Goal: Task Accomplishment & Management: Manage account settings

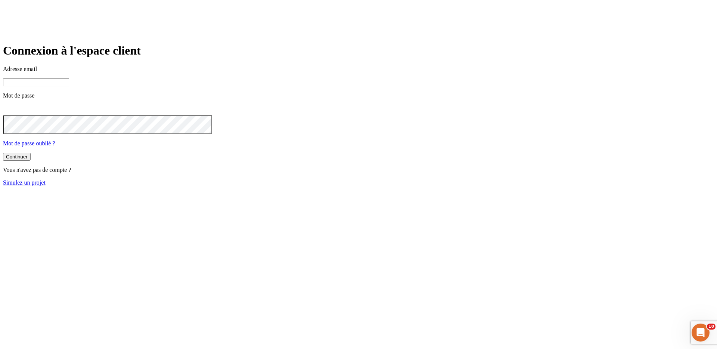
type input "james.bond+300@nalo.fr"
click at [69, 86] on input "james.bond+300@nalo.fr" at bounding box center [36, 82] width 66 height 8
click at [46, 185] on link "Simulez un projet" at bounding box center [24, 182] width 43 height 6
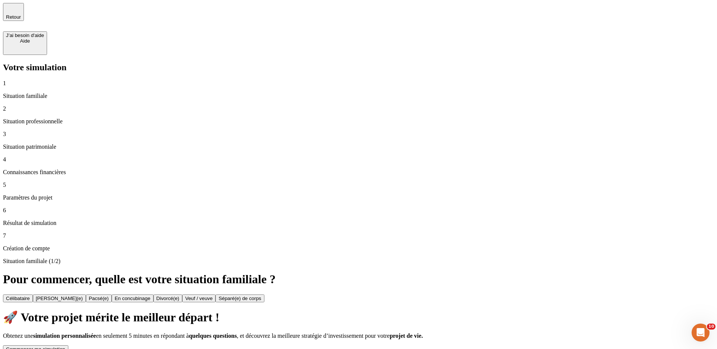
click at [65, 346] on div "Commencer ma simulation" at bounding box center [35, 349] width 59 height 6
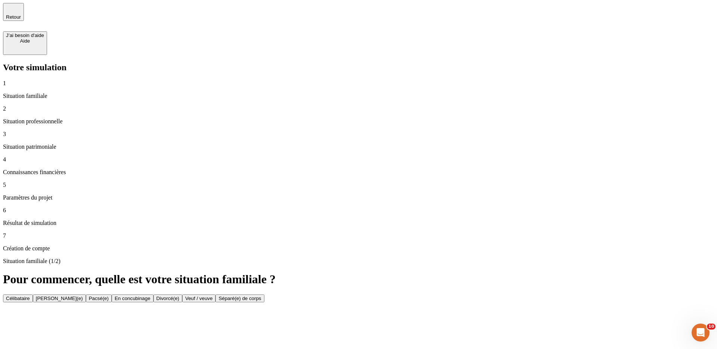
click at [33, 294] on button "Célibataire" at bounding box center [18, 298] width 30 height 8
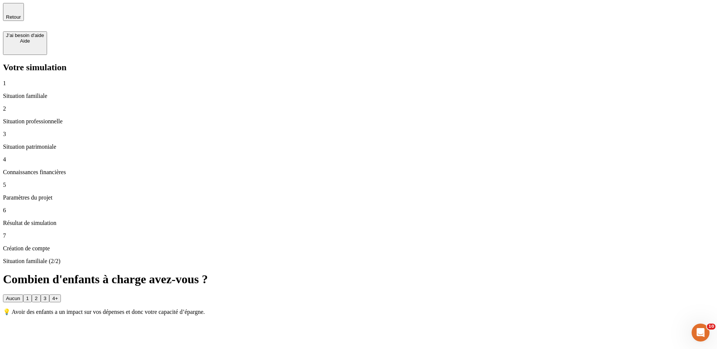
click at [20, 295] on div "Aucun" at bounding box center [13, 298] width 14 height 6
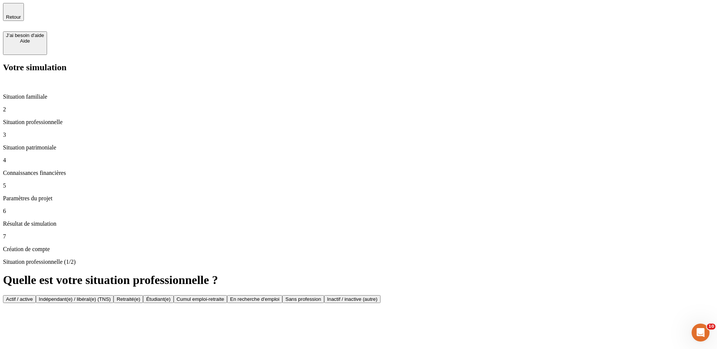
click at [33, 296] on div "Actif / active" at bounding box center [19, 299] width 27 height 6
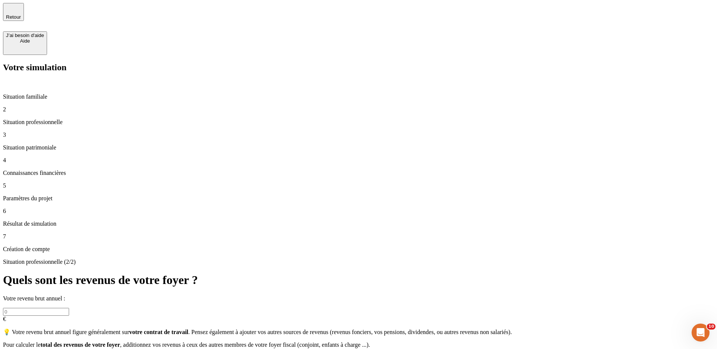
click at [69, 308] on input "text" at bounding box center [36, 312] width 66 height 8
type input "70 000"
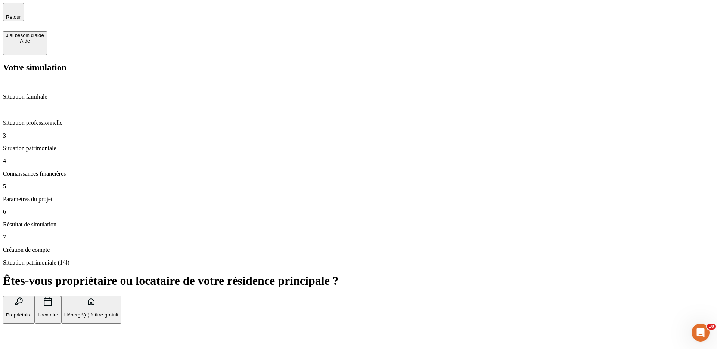
click at [35, 296] on button "Propriétaire" at bounding box center [19, 310] width 32 height 28
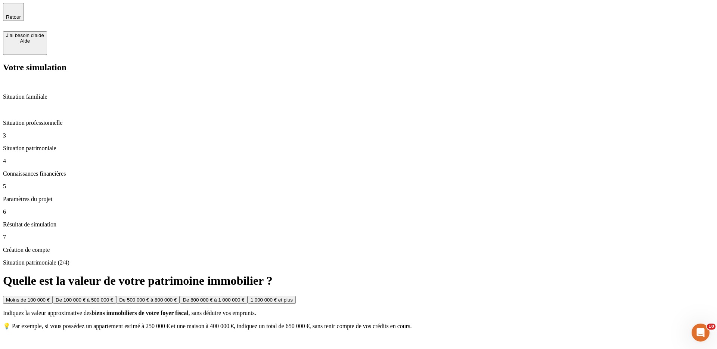
click at [116, 296] on button "De 100 000 € à 500 000 €" at bounding box center [84, 300] width 63 height 8
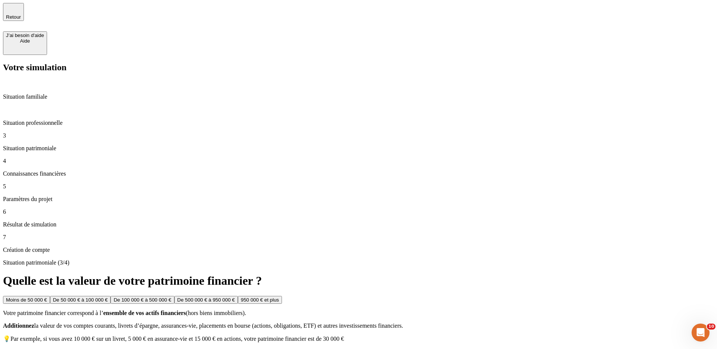
click at [174, 296] on button "De 100 000 € à 500 000 €" at bounding box center [141, 300] width 63 height 8
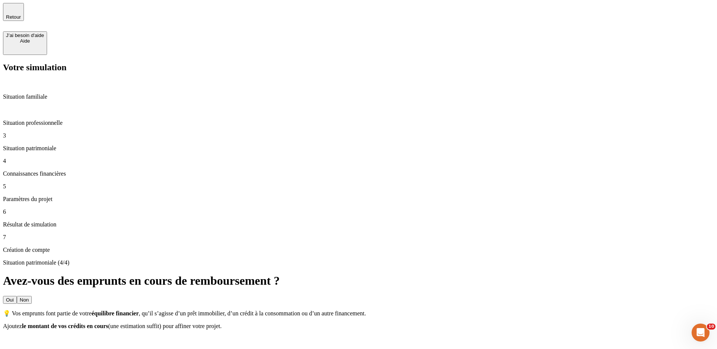
drag, startPoint x: 545, startPoint y: 84, endPoint x: 545, endPoint y: 89, distance: 5.6
click at [32, 296] on button "Non" at bounding box center [24, 300] width 15 height 8
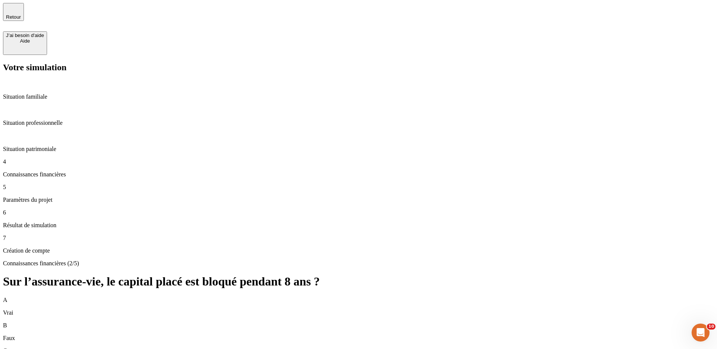
click at [378, 322] on div "B Faux" at bounding box center [358, 331] width 711 height 19
click at [408, 296] on div "A Vrai" at bounding box center [358, 305] width 711 height 19
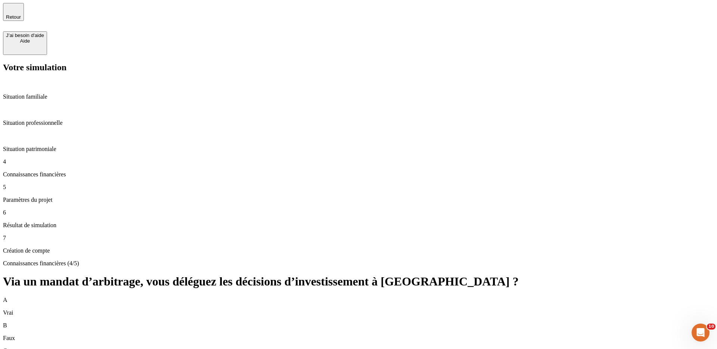
click at [430, 322] on div "B Faux" at bounding box center [358, 331] width 711 height 19
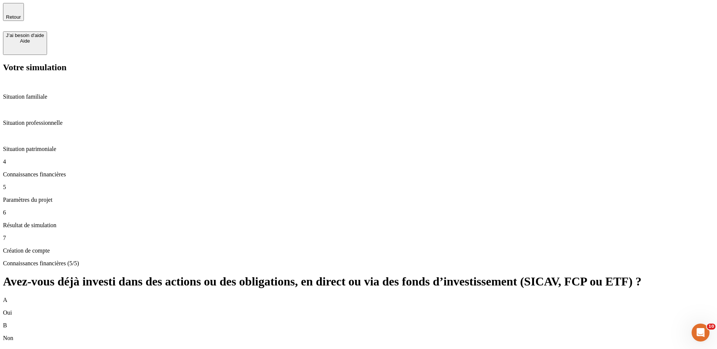
click at [344, 322] on div "B Non" at bounding box center [358, 331] width 711 height 19
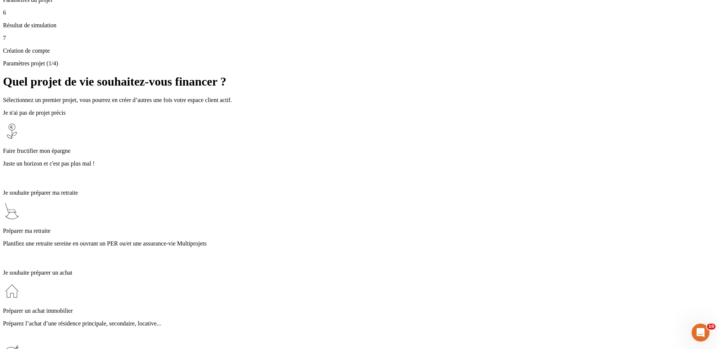
scroll to position [202, 0]
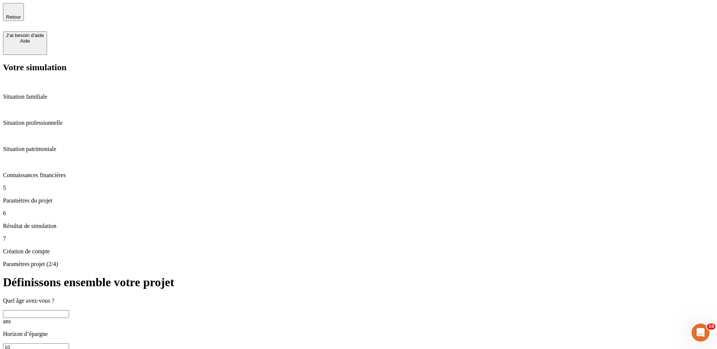
click at [69, 310] on input "text" at bounding box center [36, 314] width 66 height 8
type input "40"
click at [69, 343] on input "10" at bounding box center [36, 347] width 66 height 8
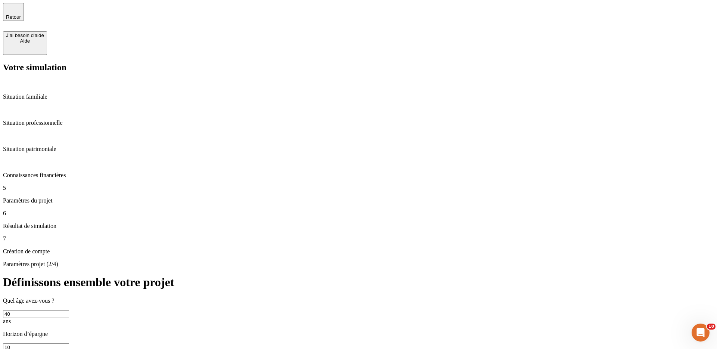
click at [69, 343] on input "10" at bounding box center [36, 347] width 66 height 8
type input "3"
type input "500"
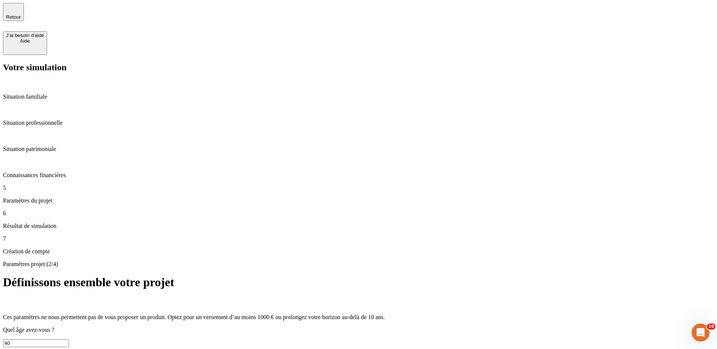
click at [12, 297] on icon at bounding box center [7, 301] width 9 height 9
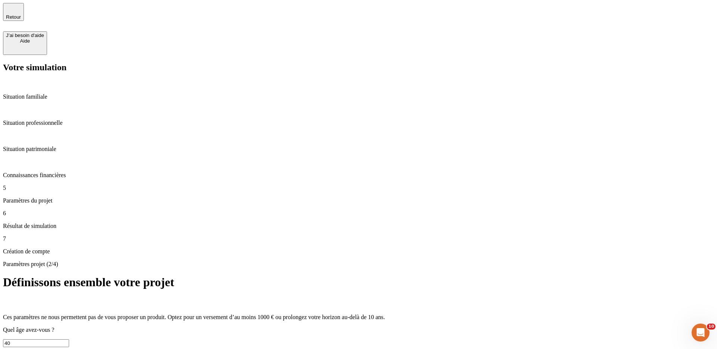
type input "8"
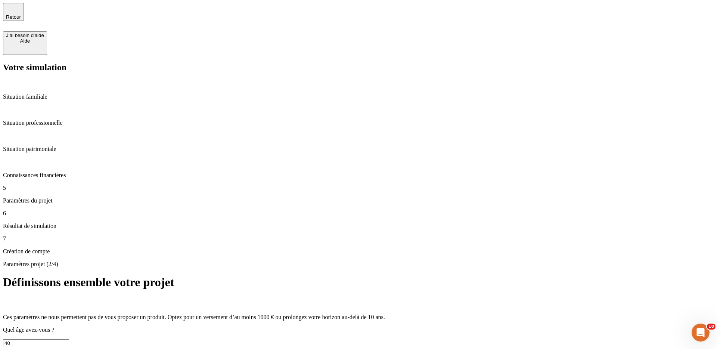
type input "500"
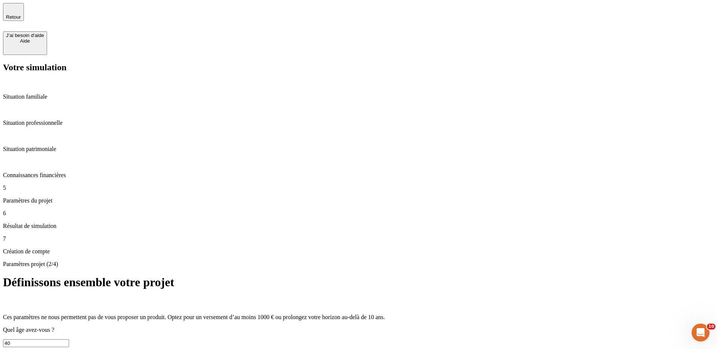
type input "10"
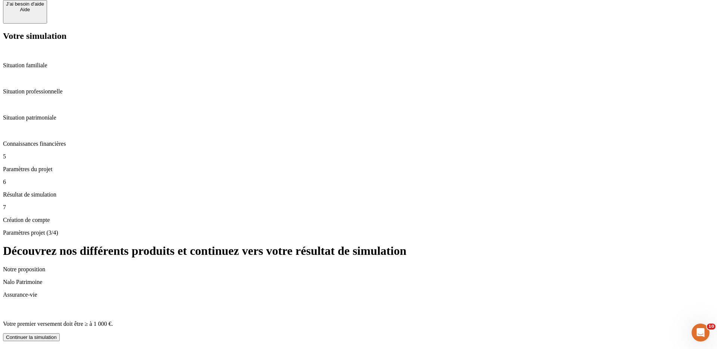
scroll to position [44, 0]
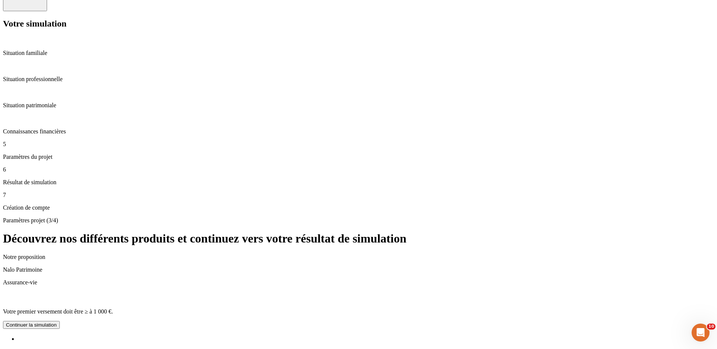
click at [60, 321] on button "Continuer la simulation" at bounding box center [31, 325] width 57 height 8
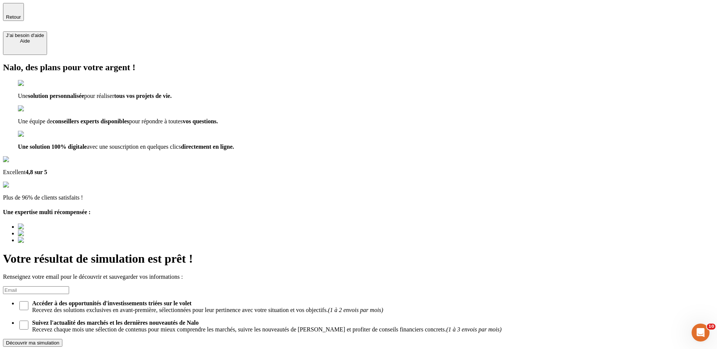
click at [69, 286] on input at bounding box center [36, 290] width 66 height 8
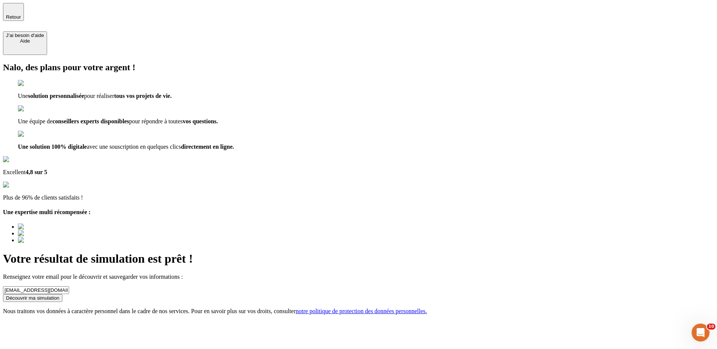
type input "test@nalo.fr"
click at [59, 295] on div "Découvrir ma simulation" at bounding box center [32, 298] width 53 height 6
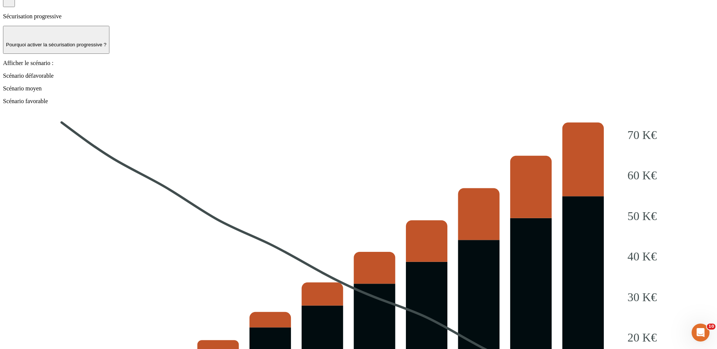
scroll to position [844, 0]
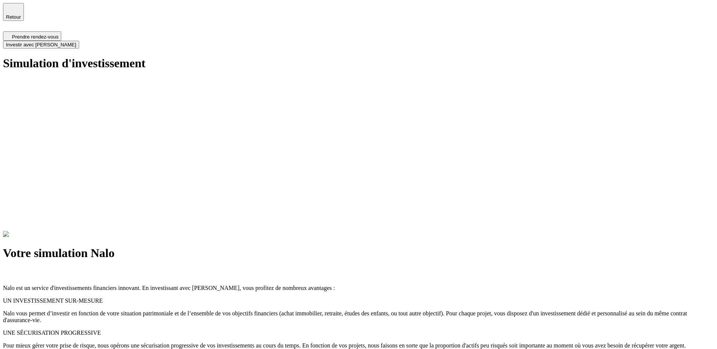
click at [21, 14] on span "Retour" at bounding box center [13, 17] width 15 height 6
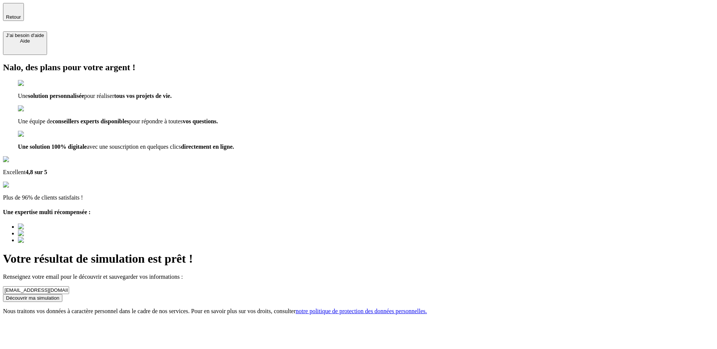
click at [59, 295] on div "Découvrir ma simulation" at bounding box center [32, 298] width 53 height 6
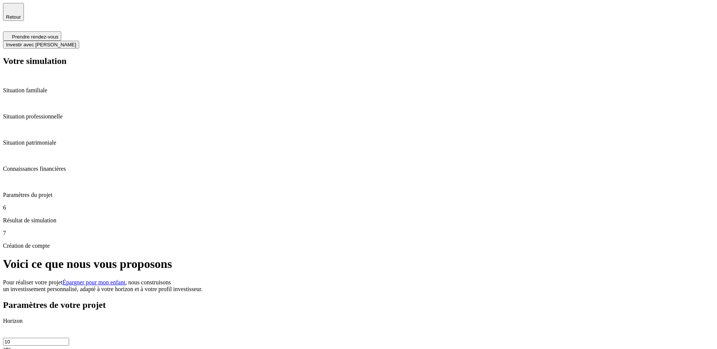
click at [76, 42] on span "Investir avec [PERSON_NAME]" at bounding box center [41, 45] width 70 height 6
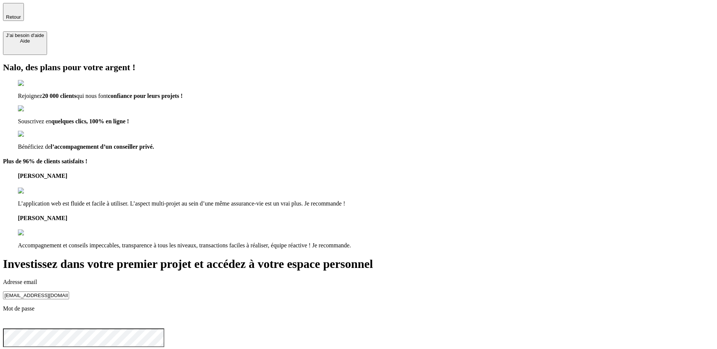
drag, startPoint x: 398, startPoint y: 90, endPoint x: 361, endPoint y: 90, distance: 36.6
type input "test20251015@nalo.fr"
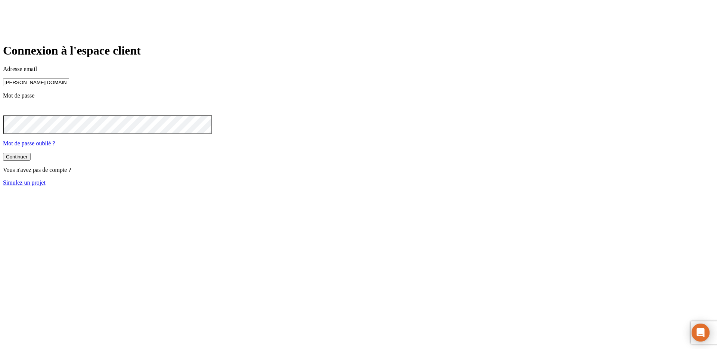
click at [69, 86] on input "james.bond+300@nalo.fr" at bounding box center [36, 82] width 66 height 8
type input "james.bond+36@nalo.fr"
click at [31, 160] on button "Continuer" at bounding box center [17, 157] width 28 height 8
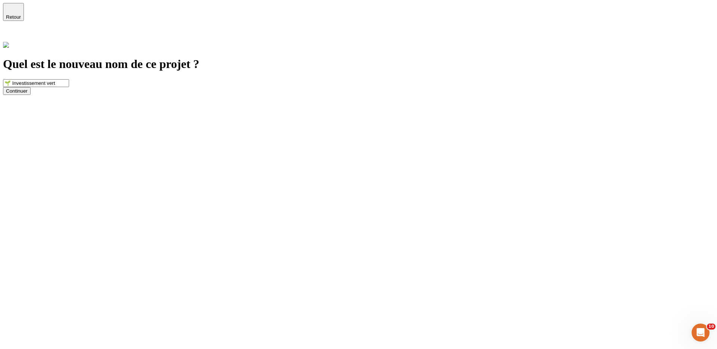
click at [69, 79] on input "🌱 Investissement vert" at bounding box center [36, 83] width 66 height 8
type input "🌱 Investissement verde"
click at [28, 94] on div "Continuer" at bounding box center [17, 91] width 22 height 6
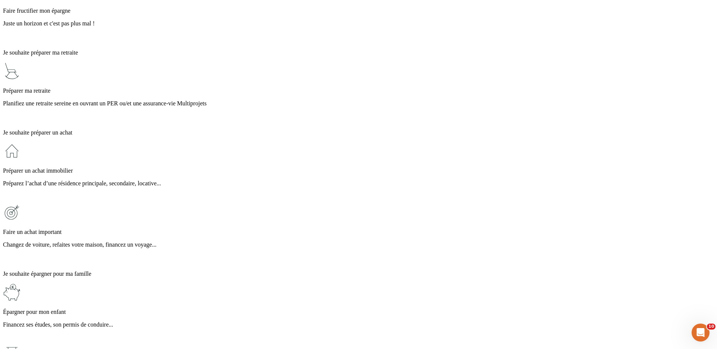
scroll to position [133, 0]
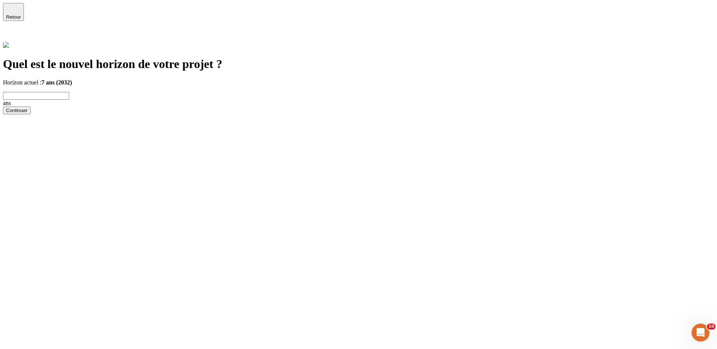
click at [69, 92] on input "text" at bounding box center [36, 96] width 66 height 8
type input "9"
click at [31, 114] on button "Continuer" at bounding box center [17, 110] width 28 height 8
click at [28, 94] on div "Continuer" at bounding box center [17, 91] width 22 height 6
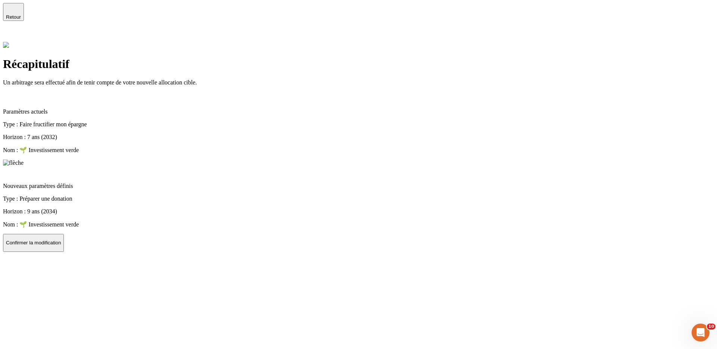
click at [61, 240] on p "Confirmer la modification" at bounding box center [33, 243] width 55 height 6
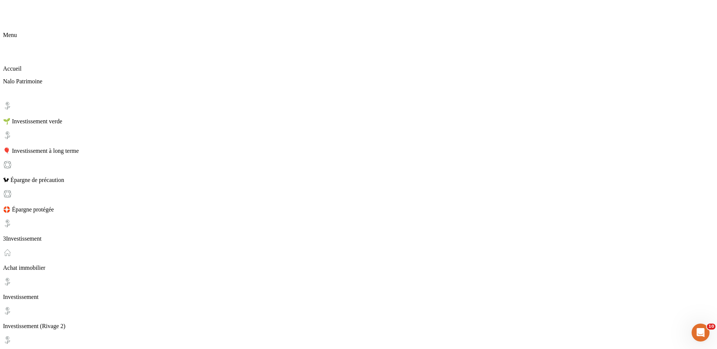
scroll to position [9, 0]
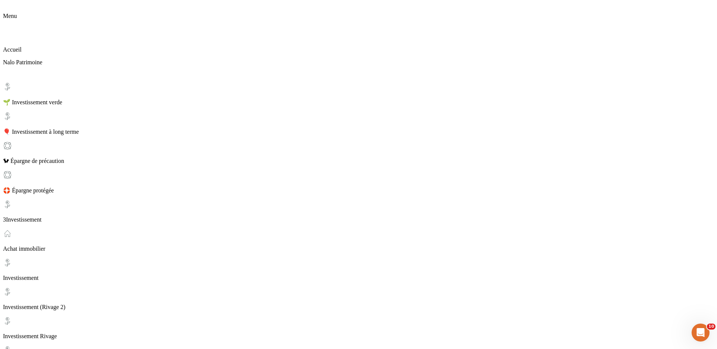
scroll to position [26, 0]
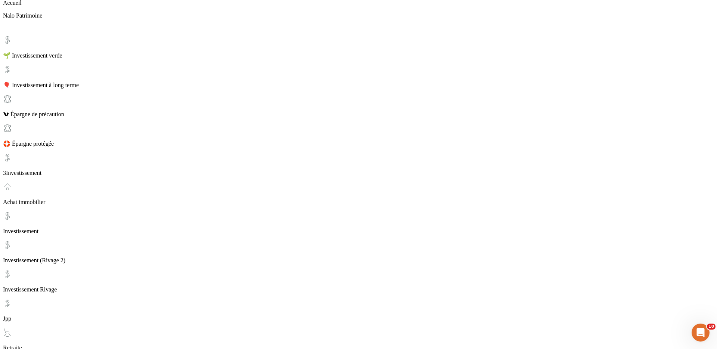
scroll to position [71, 0]
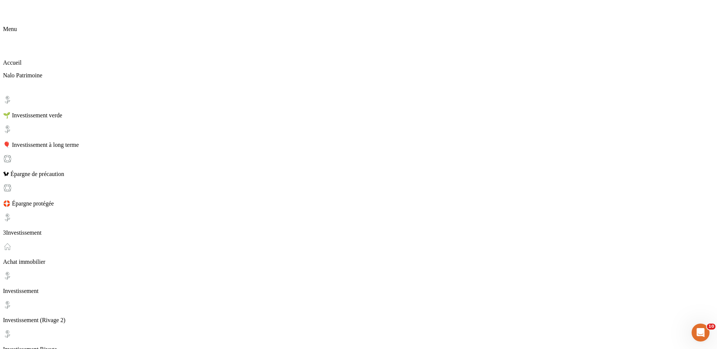
scroll to position [0, 0]
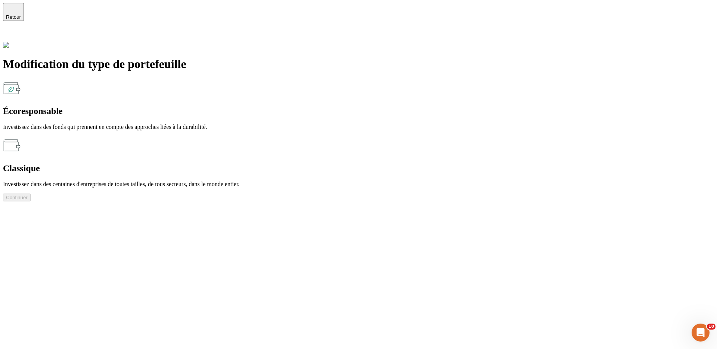
click at [466, 136] on div "Classique Investissez dans des centaines d'entreprises de toutes tailles, de to…" at bounding box center [358, 161] width 711 height 51
click at [31, 193] on button "Continuer" at bounding box center [17, 197] width 28 height 8
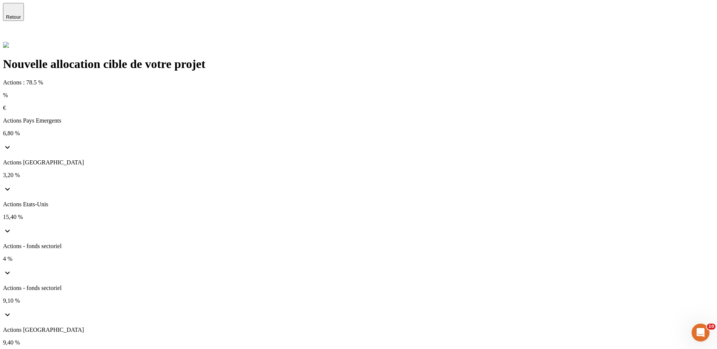
click at [21, 17] on span "Retour" at bounding box center [13, 17] width 15 height 6
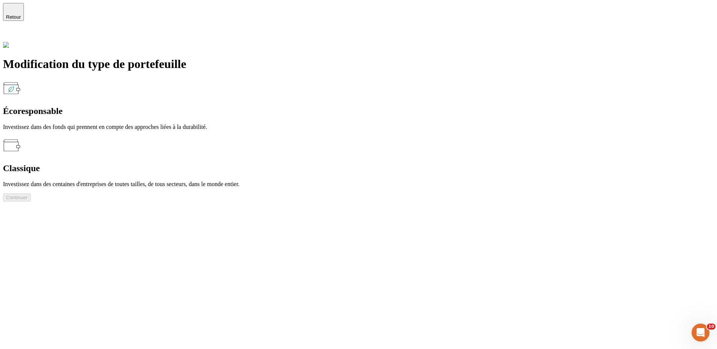
click at [387, 163] on h2 "Classique" at bounding box center [358, 168] width 711 height 10
click at [301, 124] on p "Investissez dans des fonds qui prennent en compte des approches liées à la dura…" at bounding box center [358, 127] width 711 height 7
click at [387, 163] on h2 "Classique" at bounding box center [358, 168] width 711 height 10
click at [317, 124] on p "Investissez dans des fonds qui prennent en compte des approches liées à la dura…" at bounding box center [358, 127] width 711 height 7
click at [401, 136] on div "Classique Investissez dans des centaines d'entreprises de toutes tailles, de to…" at bounding box center [358, 161] width 711 height 51
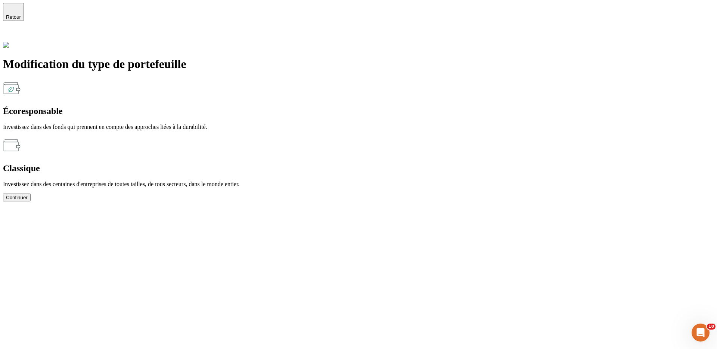
click at [305, 106] on div "Écoresponsable" at bounding box center [358, 111] width 711 height 10
click at [422, 136] on div "Classique Investissez dans des centaines d'entreprises de toutes tailles, de to…" at bounding box center [358, 161] width 711 height 51
click at [310, 124] on p "Investissez dans des fonds qui prennent en compte des approches liées à la dura…" at bounding box center [358, 127] width 711 height 7
click at [422, 136] on div "Classique Investissez dans des centaines d'entreprises de toutes tailles, de to…" at bounding box center [358, 161] width 711 height 51
click at [31, 193] on button "Continuer" at bounding box center [17, 197] width 28 height 8
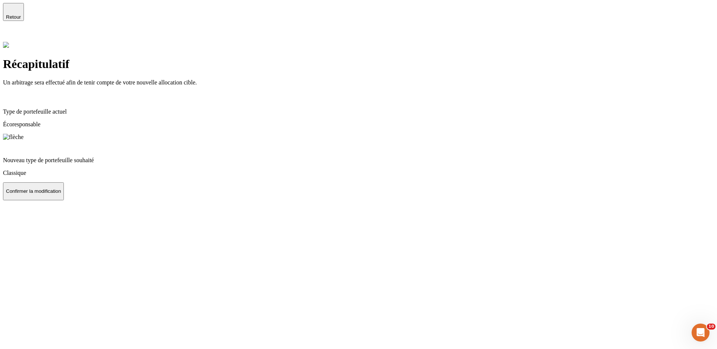
click at [64, 200] on button "Confirmer la modification" at bounding box center [33, 191] width 61 height 18
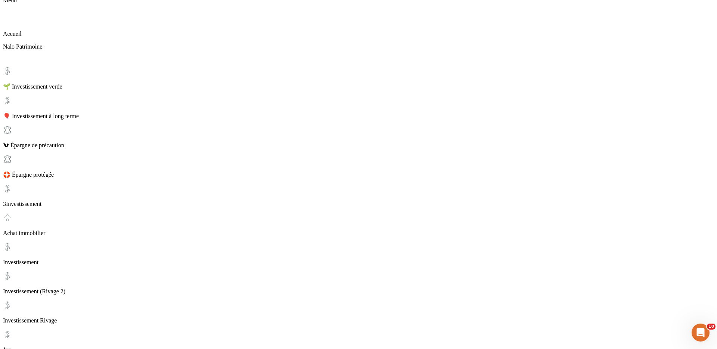
scroll to position [44, 0]
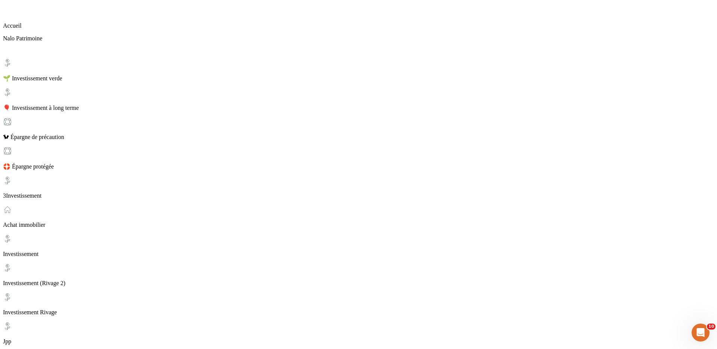
scroll to position [51, 0]
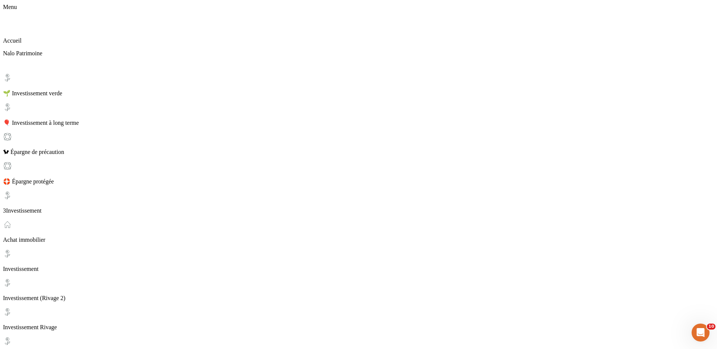
scroll to position [32, 0]
drag, startPoint x: 248, startPoint y: 211, endPoint x: 265, endPoint y: 244, distance: 36.9
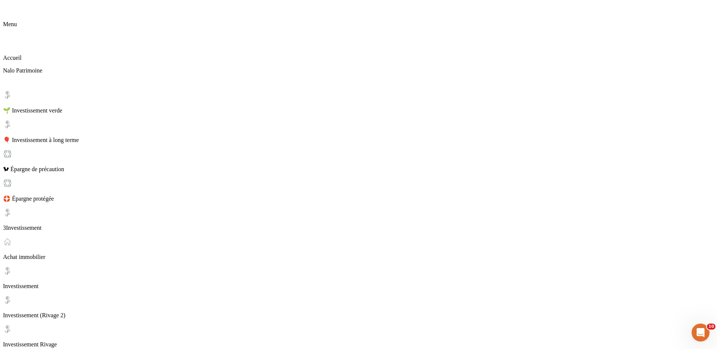
scroll to position [97, 0]
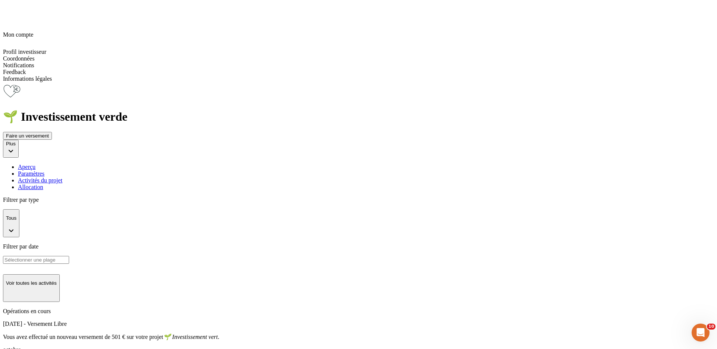
scroll to position [0, 0]
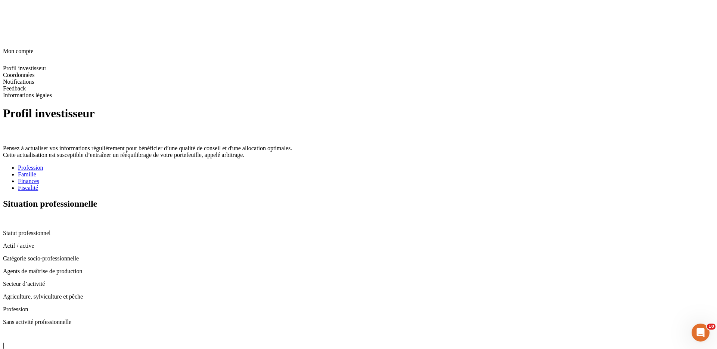
click at [265, 178] on div "Finances" at bounding box center [366, 181] width 696 height 7
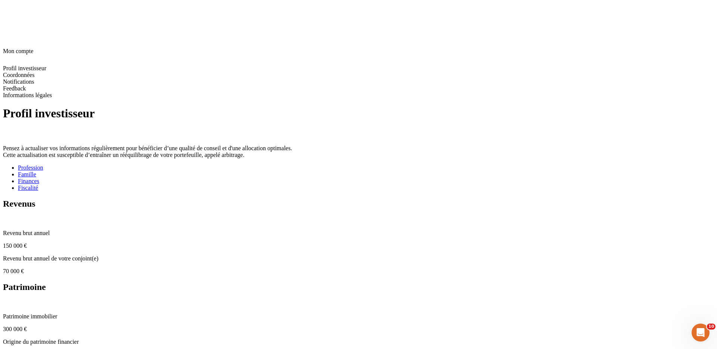
click at [9, 216] on icon at bounding box center [6, 219] width 6 height 6
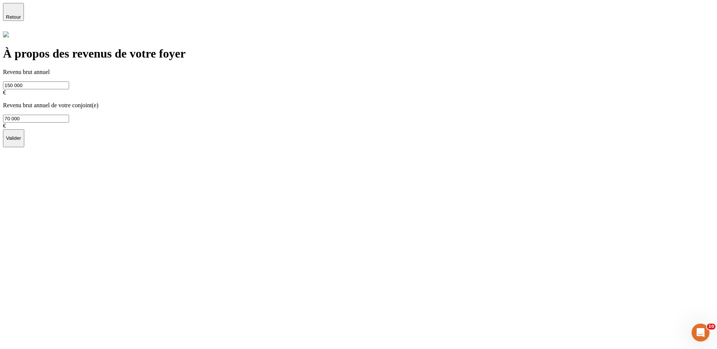
click at [69, 88] on input "150 000" at bounding box center [36, 85] width 66 height 8
type input "200 000"
click at [24, 129] on button "Valider" at bounding box center [13, 138] width 21 height 18
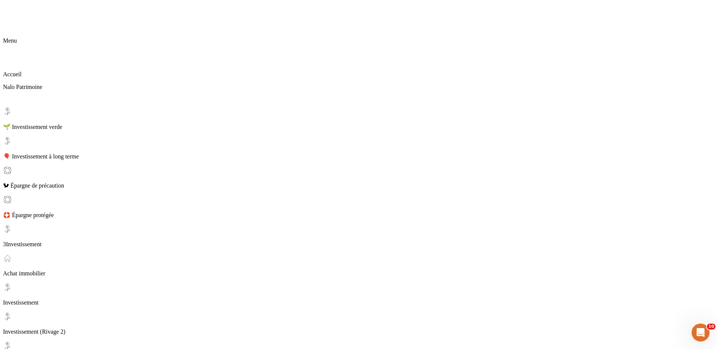
scroll to position [97, 0]
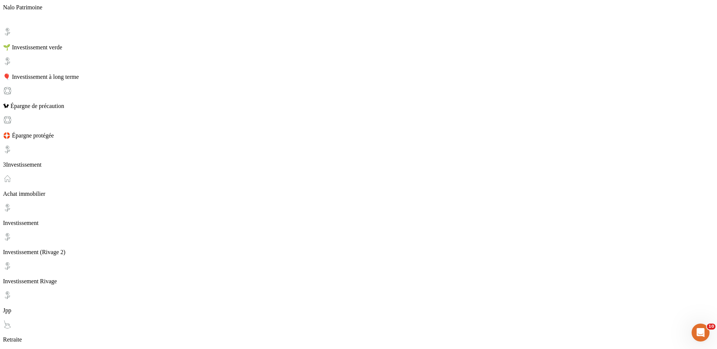
scroll to position [97, 0]
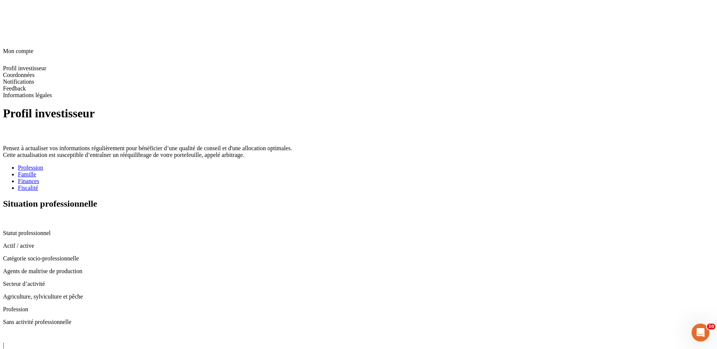
click at [220, 171] on div "Famille" at bounding box center [366, 174] width 696 height 7
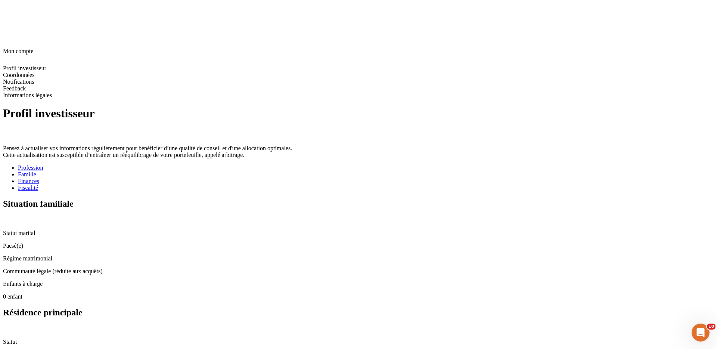
click at [9, 216] on icon at bounding box center [6, 219] width 6 height 6
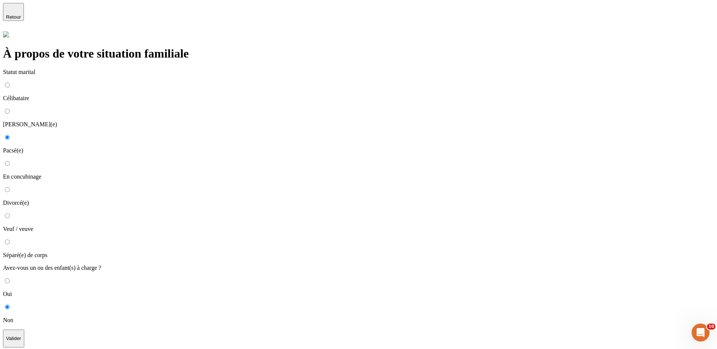
click at [227, 95] on p "Célibataire" at bounding box center [358, 98] width 711 height 7
click at [10, 82] on input "Célibataire" at bounding box center [7, 84] width 5 height 5
radio input "true"
click at [10, 278] on input "Oui" at bounding box center [7, 280] width 5 height 5
radio input "true"
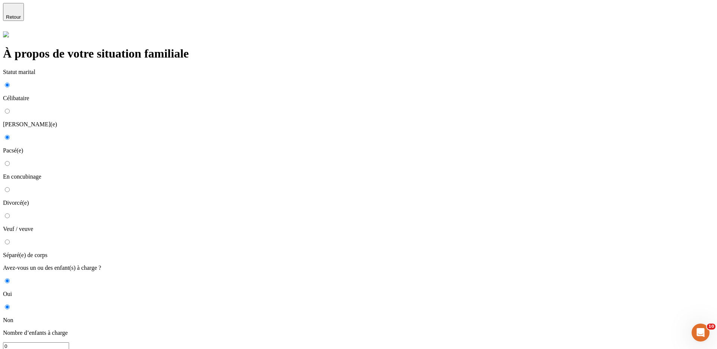
click at [69, 342] on input "0" at bounding box center [36, 346] width 66 height 8
type input "4"
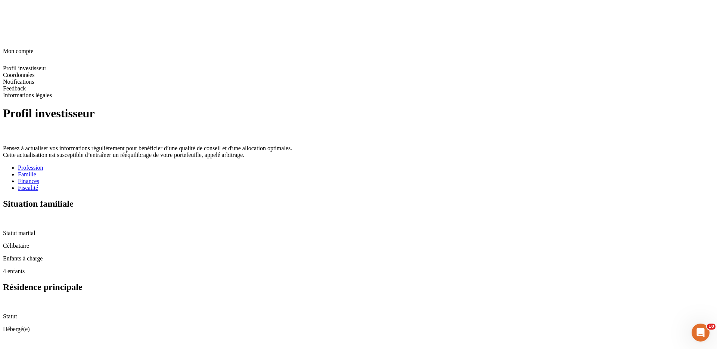
click at [8, 300] on icon at bounding box center [5, 302] width 5 height 5
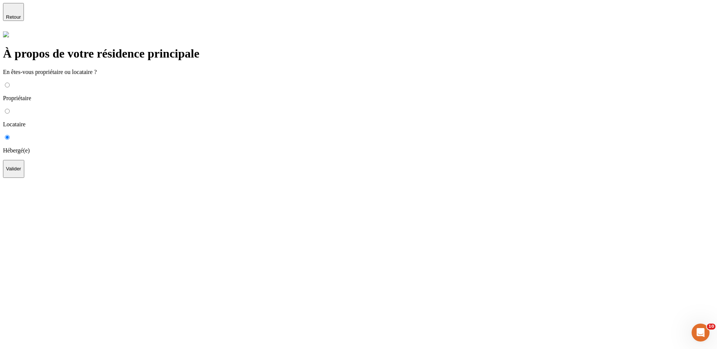
click at [10, 109] on input "Locataire" at bounding box center [7, 111] width 5 height 5
radio input "true"
click at [69, 172] on input "0" at bounding box center [36, 176] width 66 height 8
type input "1"
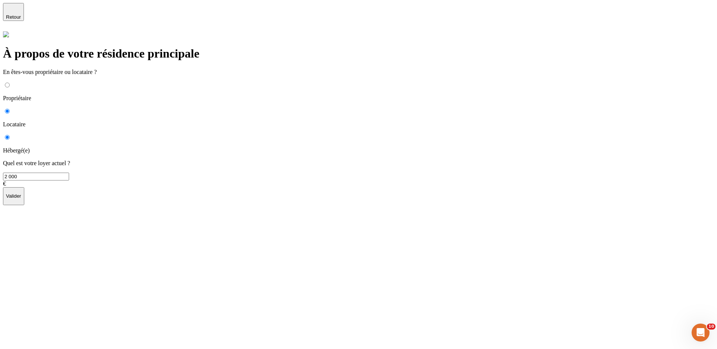
type input "2 000"
click at [24, 193] on button "Valider" at bounding box center [13, 196] width 21 height 18
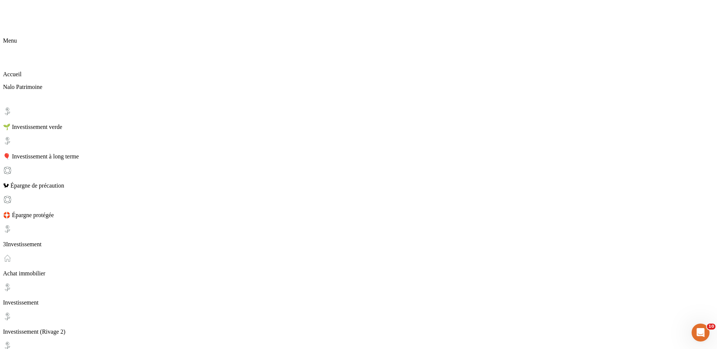
scroll to position [97, 0]
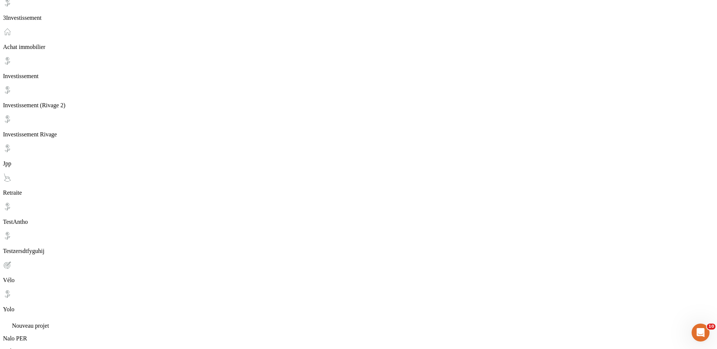
scroll to position [224, 0]
drag, startPoint x: 508, startPoint y: 263, endPoint x: 174, endPoint y: 46, distance: 399.0
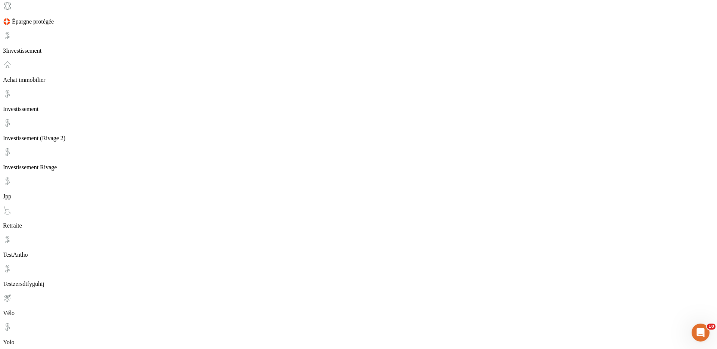
drag, startPoint x: 407, startPoint y: 81, endPoint x: 428, endPoint y: 133, distance: 56.1
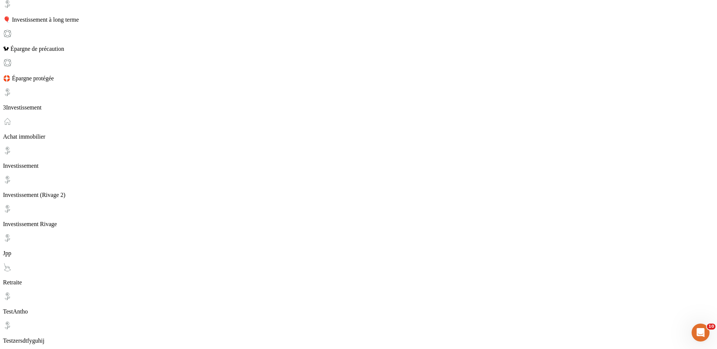
scroll to position [130, 0]
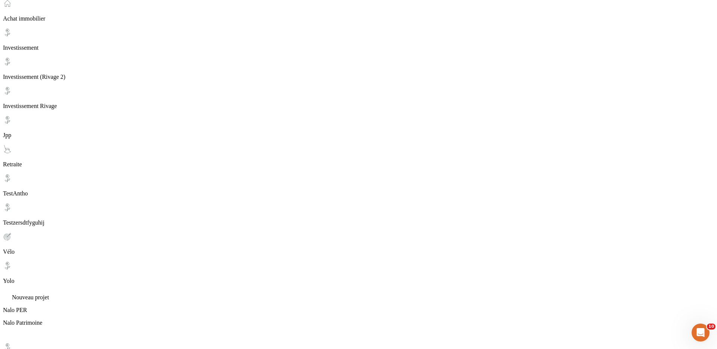
scroll to position [316, 0]
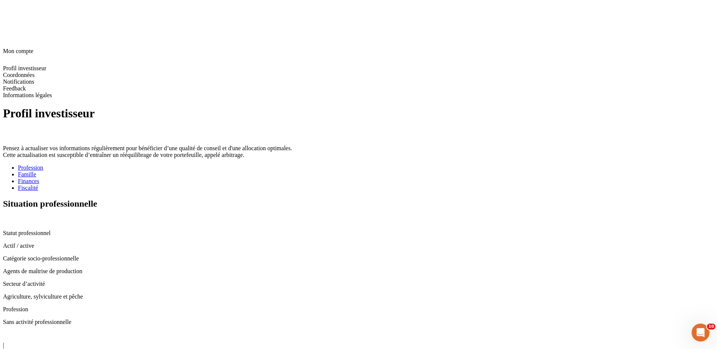
click at [265, 178] on div "Finances" at bounding box center [366, 181] width 696 height 7
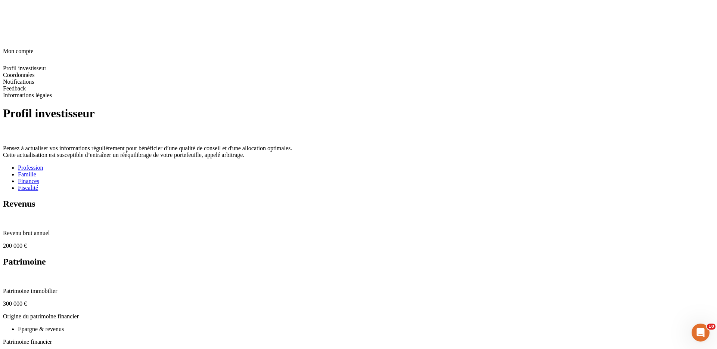
click at [8, 216] on icon at bounding box center [5, 218] width 5 height 5
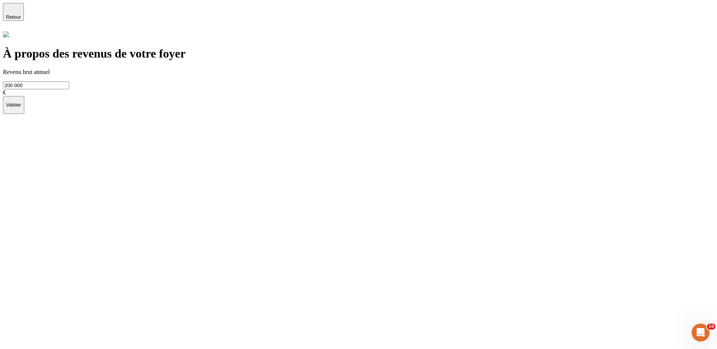
click at [69, 87] on input "200 000" at bounding box center [36, 85] width 66 height 8
type input "0"
type input "500 000"
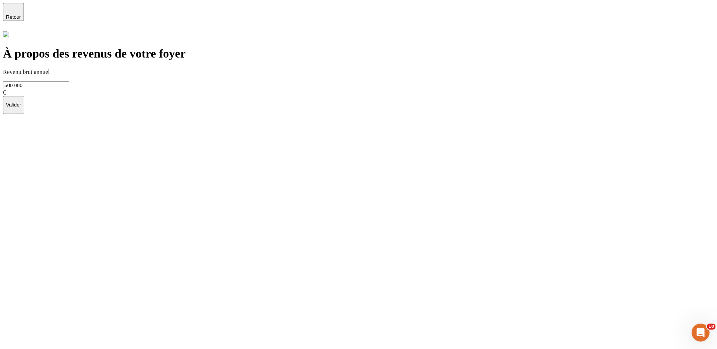
click at [21, 107] on p "Valider" at bounding box center [13, 105] width 15 height 6
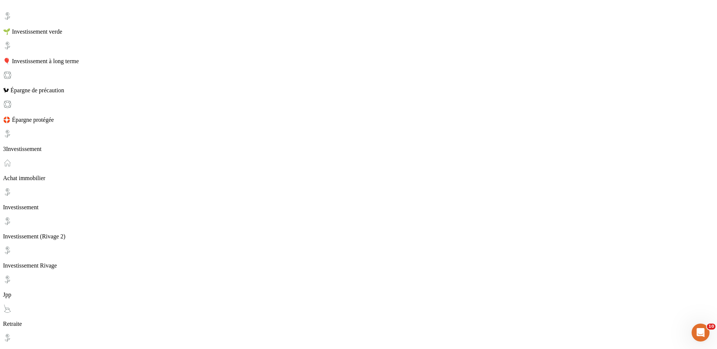
scroll to position [101, 0]
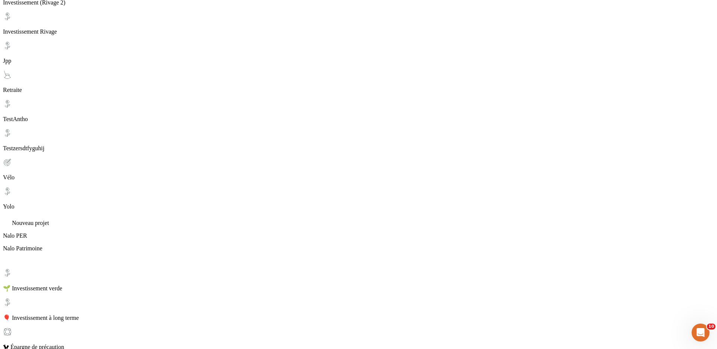
scroll to position [333, 0]
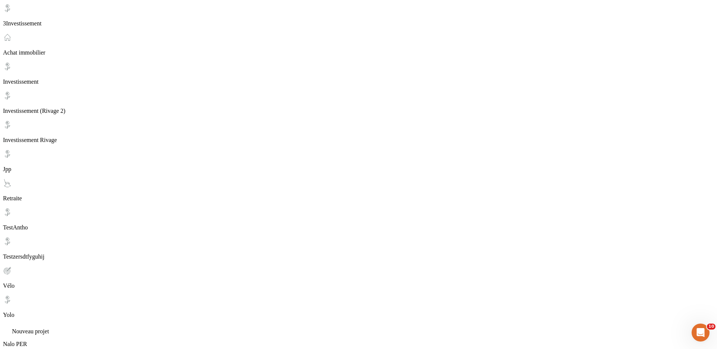
scroll to position [220, 0]
copy em "3Investissement"
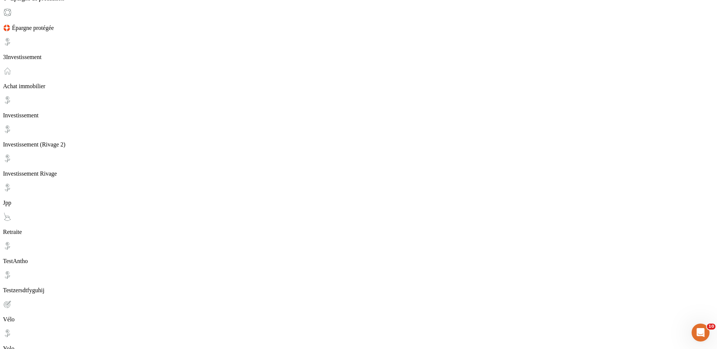
scroll to position [188, 0]
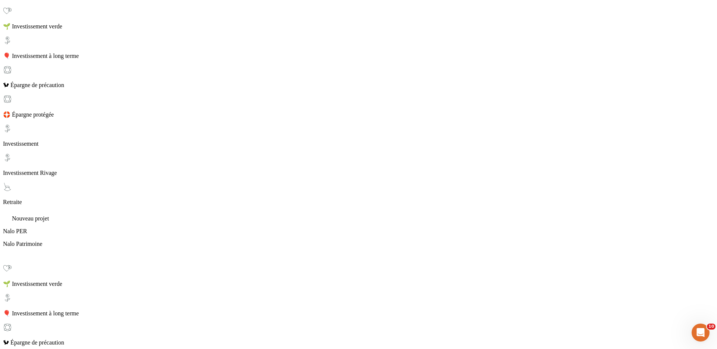
scroll to position [51, 0]
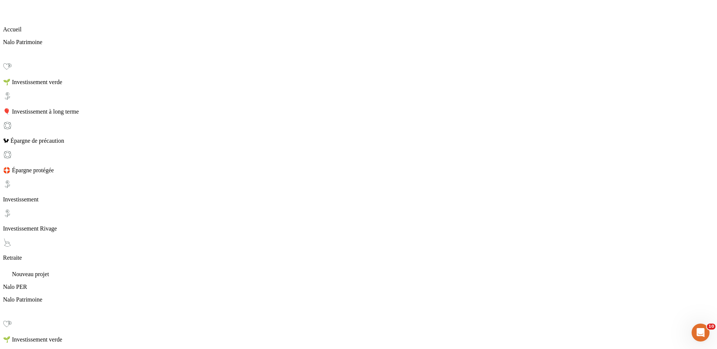
scroll to position [92, 0]
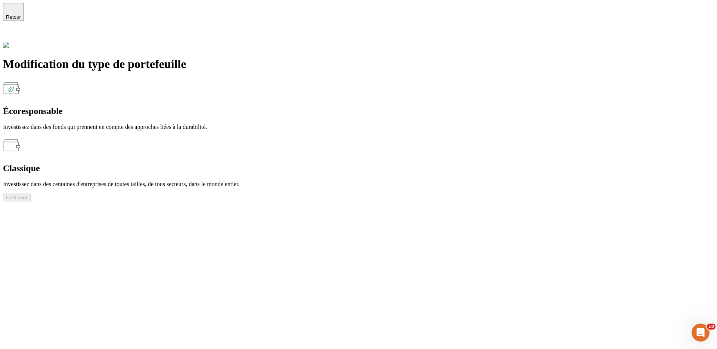
click at [227, 106] on div "Écoresponsable" at bounding box center [358, 111] width 711 height 10
click at [31, 193] on button "Continuer" at bounding box center [17, 197] width 28 height 8
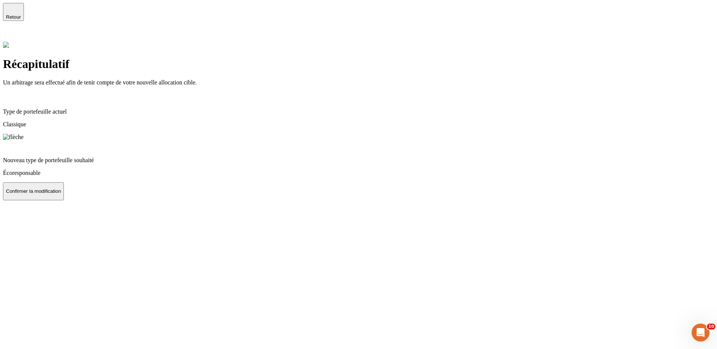
click at [61, 194] on p "Confirmer la modification" at bounding box center [33, 191] width 55 height 6
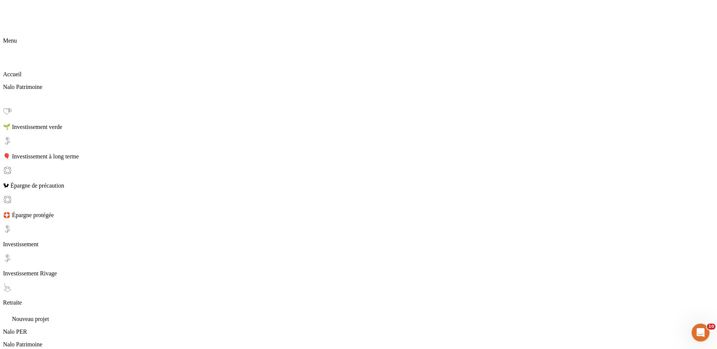
copy span "Suite au changement de votre situation patrimoniale, la part en actions de votr…"
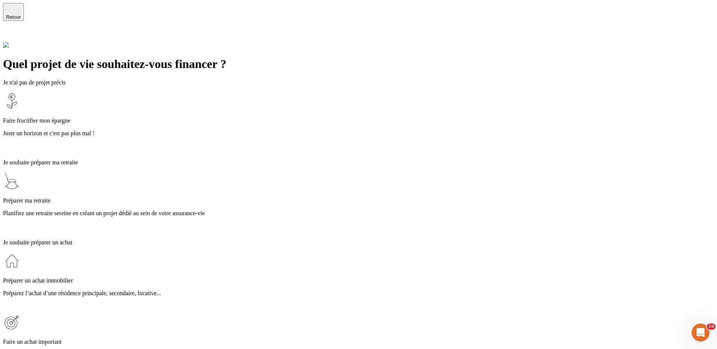
click at [320, 96] on div "Faire fructifier mon épargne Juste un horizon et c'est pas plus mal !" at bounding box center [358, 122] width 711 height 61
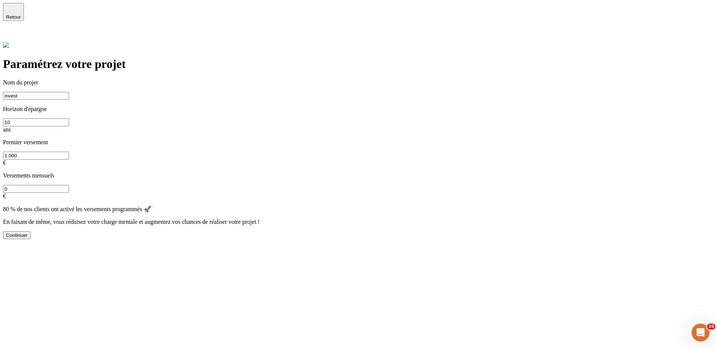
click at [31, 231] on button "Continuer" at bounding box center [17, 235] width 28 height 8
type input "Invest"
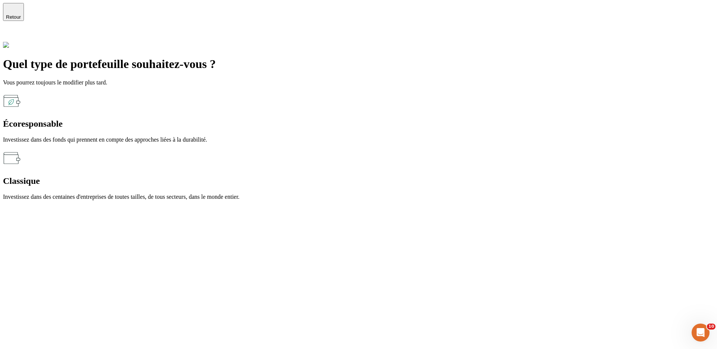
click at [424, 183] on div "Quel type de portefeuille souhaitez-vous ? Vous pourrez toujours le modifier pl…" at bounding box center [358, 128] width 711 height 143
click at [412, 193] on p "Investissez dans des centaines d'entreprises de toutes tailles, de tous secteur…" at bounding box center [358, 196] width 711 height 7
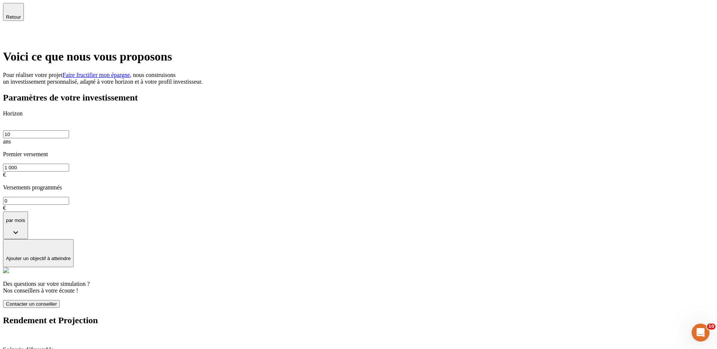
click at [21, 16] on span "Retour" at bounding box center [13, 17] width 15 height 6
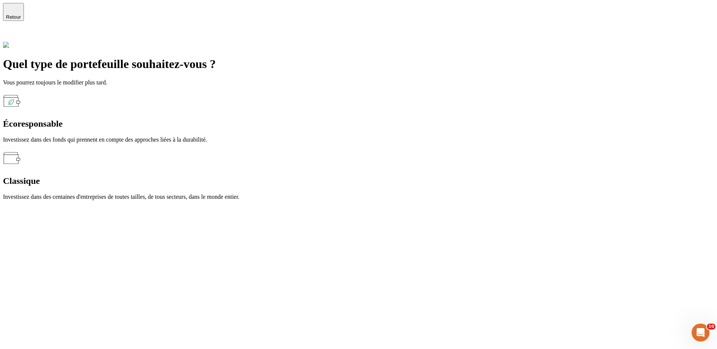
click at [413, 176] on div "Classique" at bounding box center [358, 181] width 711 height 10
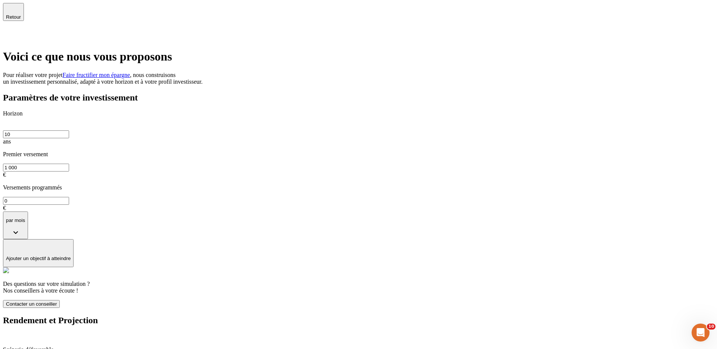
click at [21, 14] on span "Retour" at bounding box center [13, 17] width 15 height 6
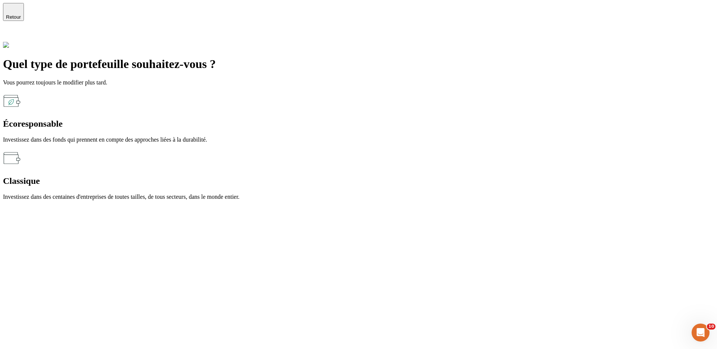
click at [329, 136] on p "Investissez dans des fonds qui prennent en compte des approches liées à la dura…" at bounding box center [358, 139] width 711 height 7
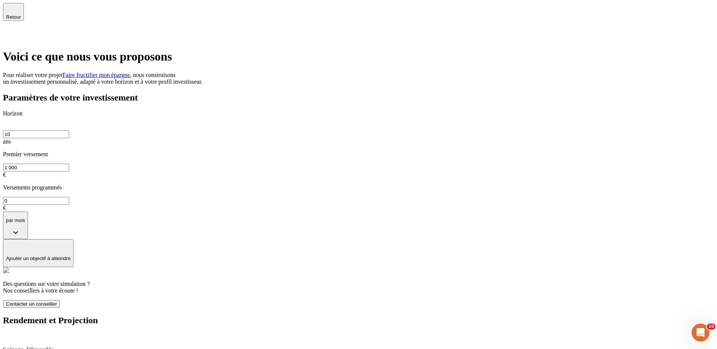
click at [21, 14] on span "Retour" at bounding box center [13, 17] width 15 height 6
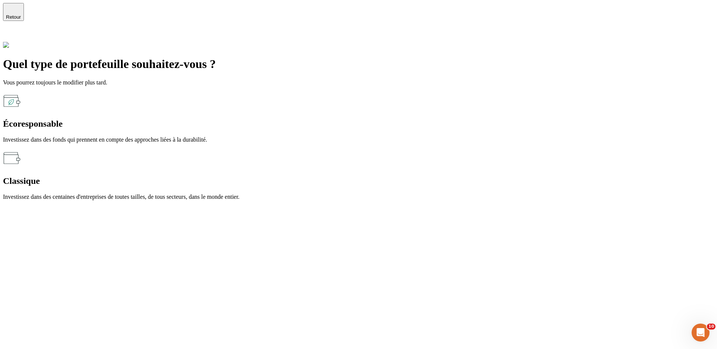
click at [323, 136] on p "Investissez dans des fonds qui prennent en compte des approches liées à la dura…" at bounding box center [358, 139] width 711 height 7
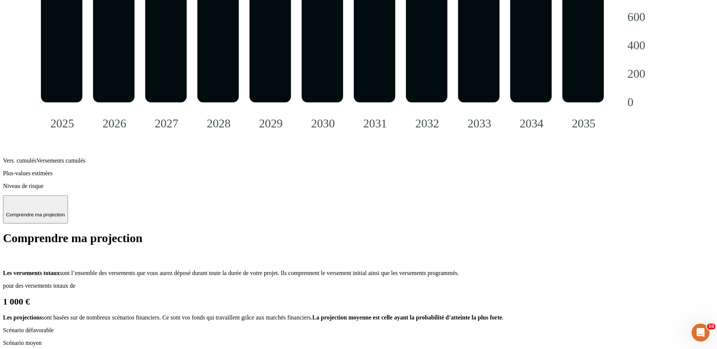
scroll to position [918, 0]
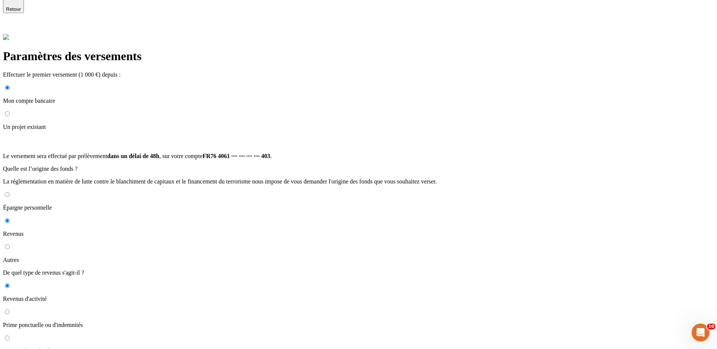
scroll to position [15, 0]
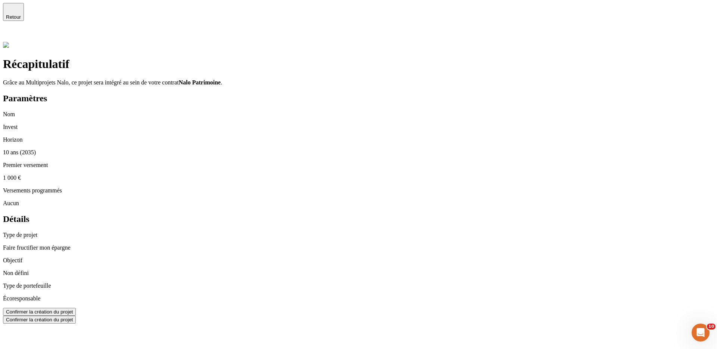
click at [73, 309] on div "Confirmer la création du projet" at bounding box center [39, 312] width 67 height 6
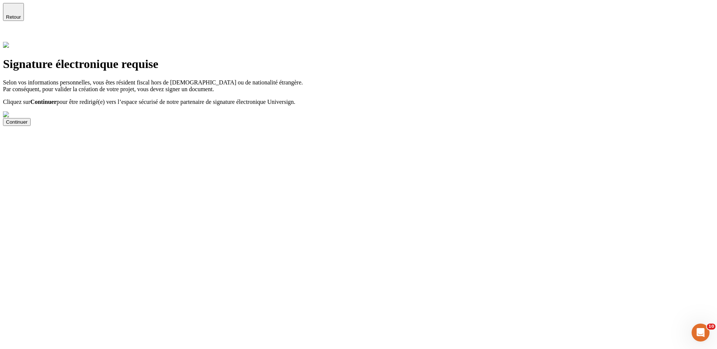
click at [21, 14] on span "Retour" at bounding box center [13, 17] width 15 height 6
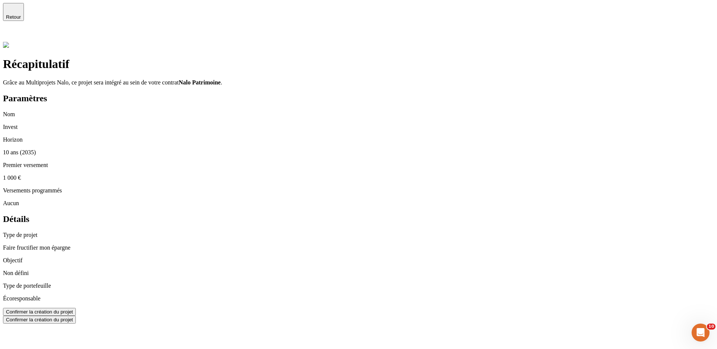
click at [21, 14] on span "Retour" at bounding box center [13, 17] width 15 height 6
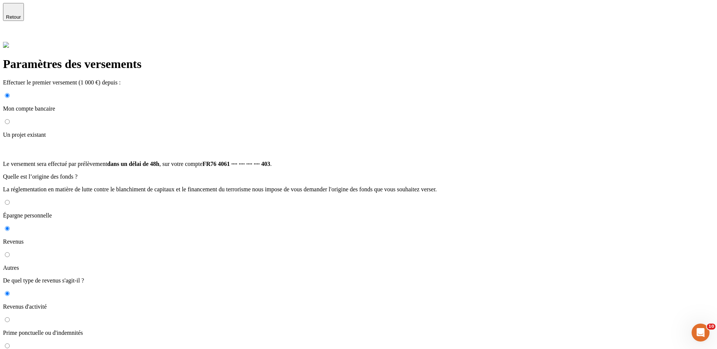
click at [21, 14] on span "Retour" at bounding box center [13, 17] width 15 height 6
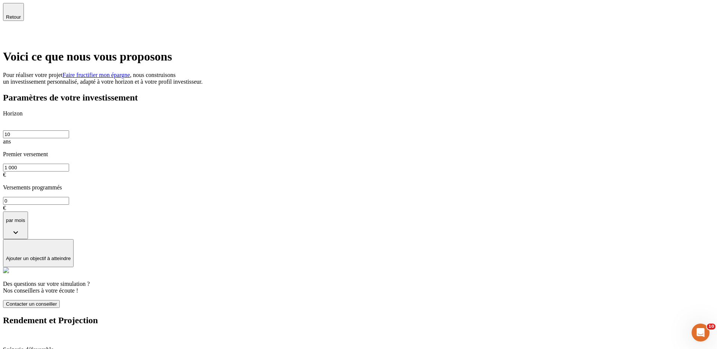
click at [12, 31] on icon at bounding box center [7, 35] width 9 height 9
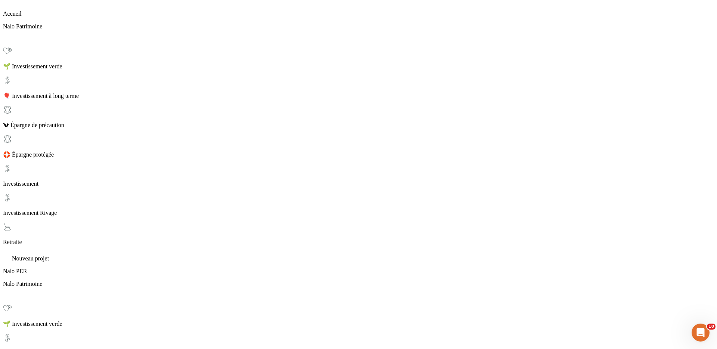
scroll to position [88, 0]
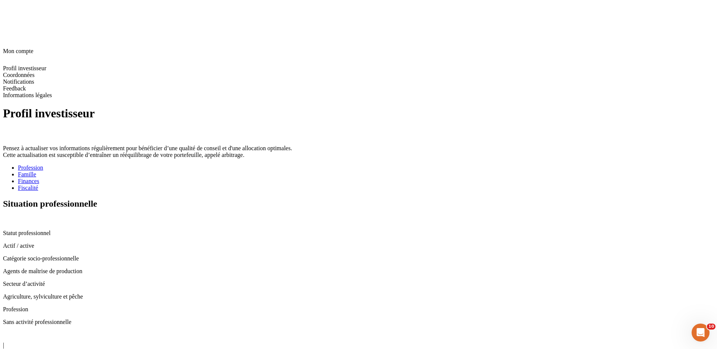
click at [218, 171] on div "Famille" at bounding box center [366, 174] width 696 height 7
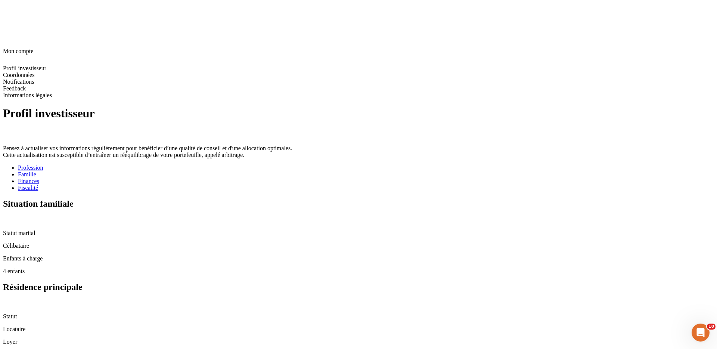
click at [258, 178] on div "Finances" at bounding box center [366, 181] width 696 height 7
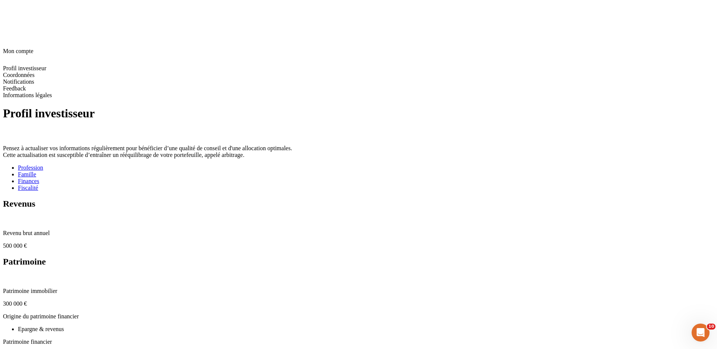
click at [310, 184] on div "Fiscalité" at bounding box center [366, 187] width 696 height 7
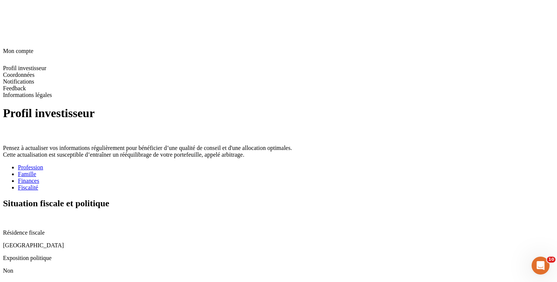
click at [12, 280] on icon at bounding box center [7, 284] width 9 height 9
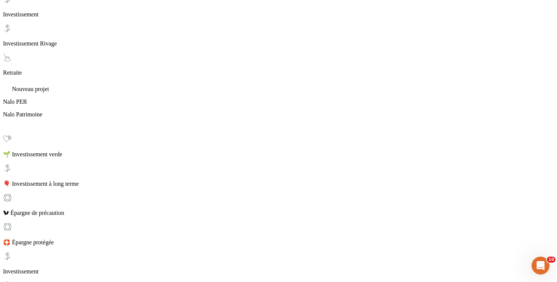
scroll to position [231, 0]
drag, startPoint x: 146, startPoint y: 65, endPoint x: 280, endPoint y: 104, distance: 140.1
drag, startPoint x: 396, startPoint y: 68, endPoint x: 461, endPoint y: 203, distance: 149.9
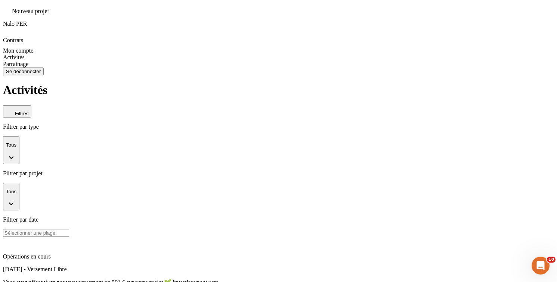
scroll to position [567, 0]
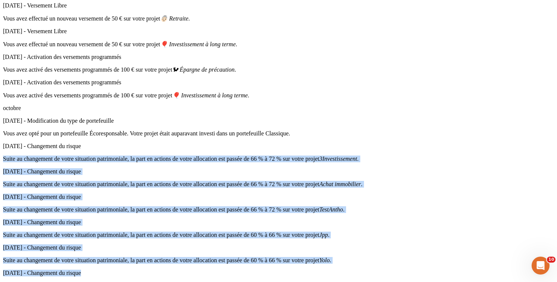
scroll to position [850, 0]
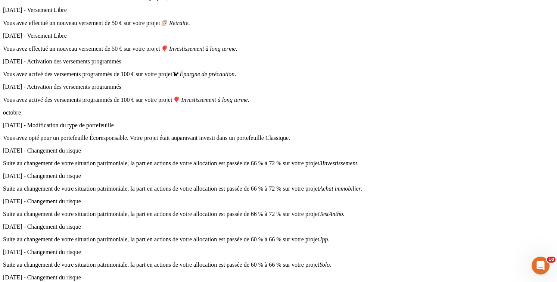
drag, startPoint x: 366, startPoint y: 149, endPoint x: 258, endPoint y: 160, distance: 108.4
drag, startPoint x: 256, startPoint y: 192, endPoint x: 178, endPoint y: 135, distance: 96.4
drag, startPoint x: 149, startPoint y: 120, endPoint x: 268, endPoint y: 119, distance: 119.4
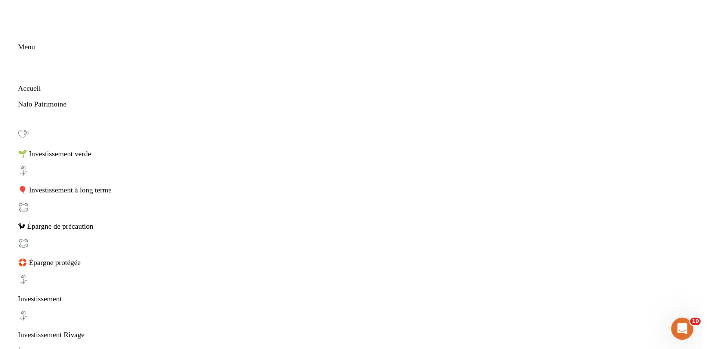
scroll to position [0, 0]
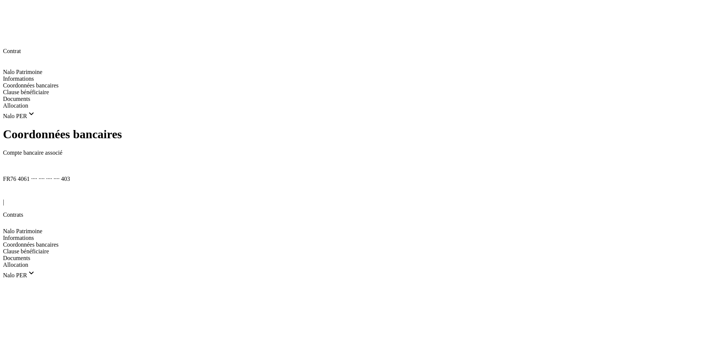
click at [49, 248] on span "Clause bénéficiaire" at bounding box center [26, 251] width 46 height 6
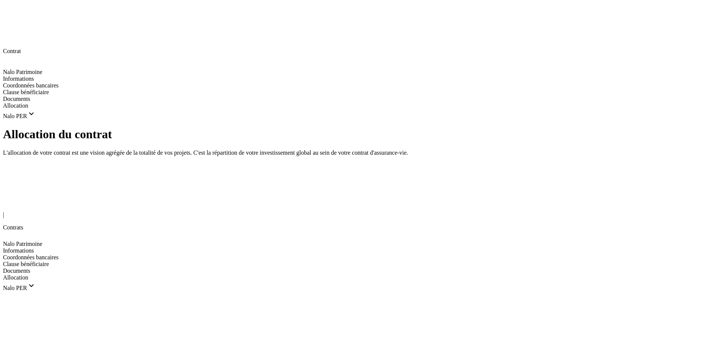
click at [10, 201] on icon at bounding box center [7, 205] width 9 height 9
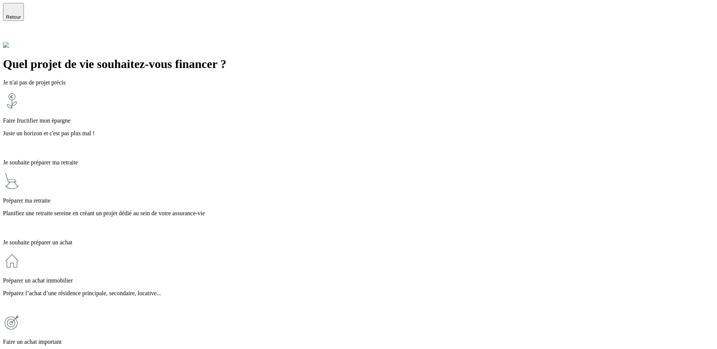
click at [290, 130] on p "Juste un horizon et c'est pas plus mal !" at bounding box center [358, 133] width 711 height 7
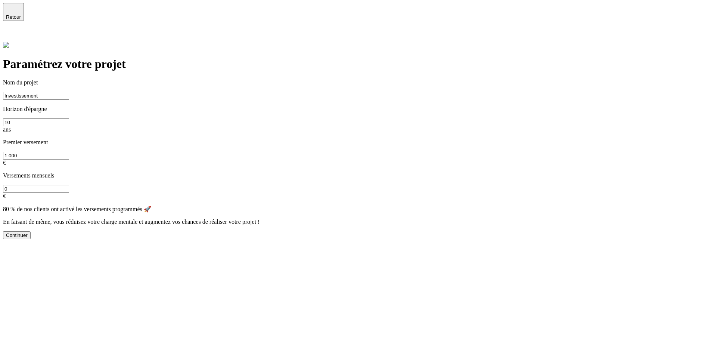
click at [69, 92] on input "Investissement" at bounding box center [36, 96] width 66 height 8
type input "hihi"
click at [28, 232] on div "Continuer" at bounding box center [17, 235] width 22 height 6
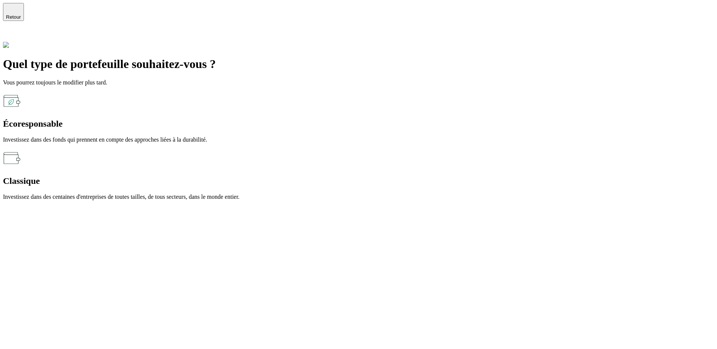
click at [254, 128] on div "Écoresponsable Investissez dans des fonds qui prennent en compte des approches …" at bounding box center [358, 117] width 711 height 51
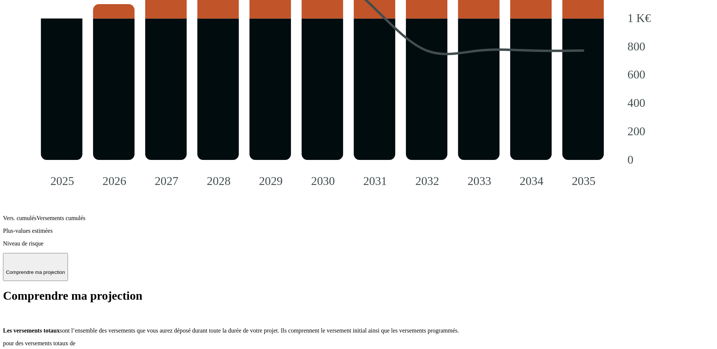
scroll to position [908, 0]
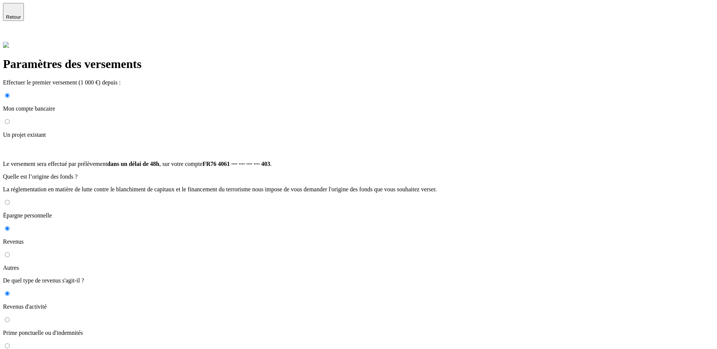
scroll to position [15, 0]
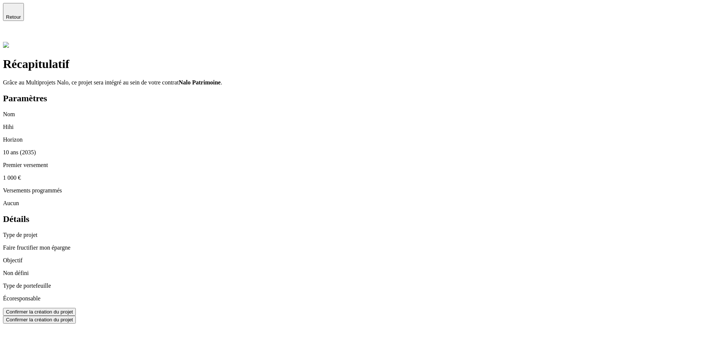
click at [76, 308] on button "Confirmer la création du projet" at bounding box center [39, 312] width 73 height 8
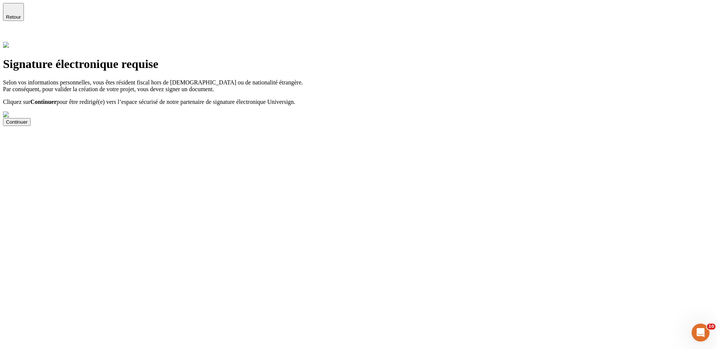
click at [21, 14] on span "Retour" at bounding box center [13, 17] width 15 height 6
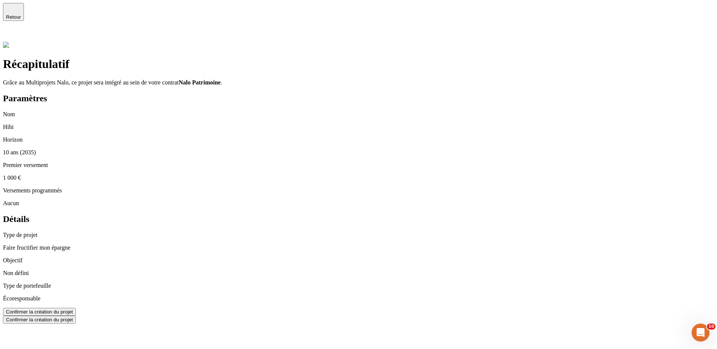
click at [76, 308] on button "Confirmer la création du projet" at bounding box center [39, 312] width 73 height 8
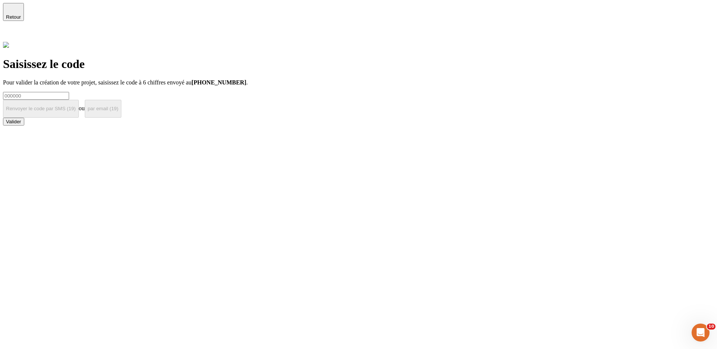
click at [69, 92] on input at bounding box center [36, 96] width 66 height 8
type input "000000"
click at [21, 124] on div "Valider" at bounding box center [13, 122] width 15 height 6
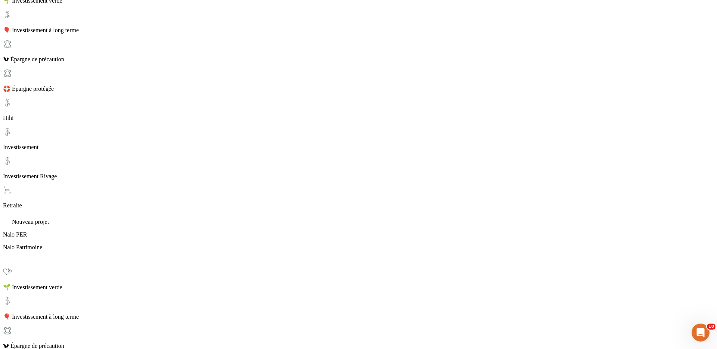
scroll to position [130, 0]
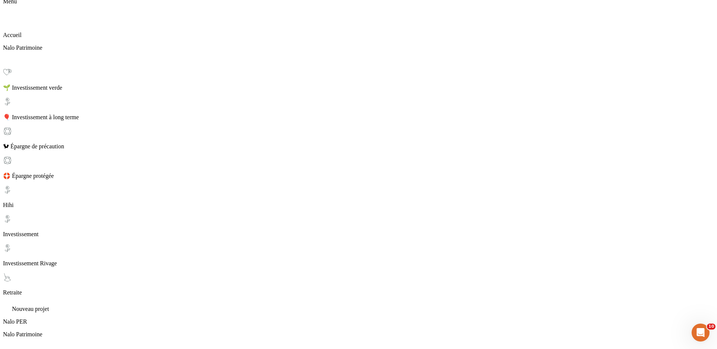
scroll to position [42, 0]
